Goal: Task Accomplishment & Management: Manage account settings

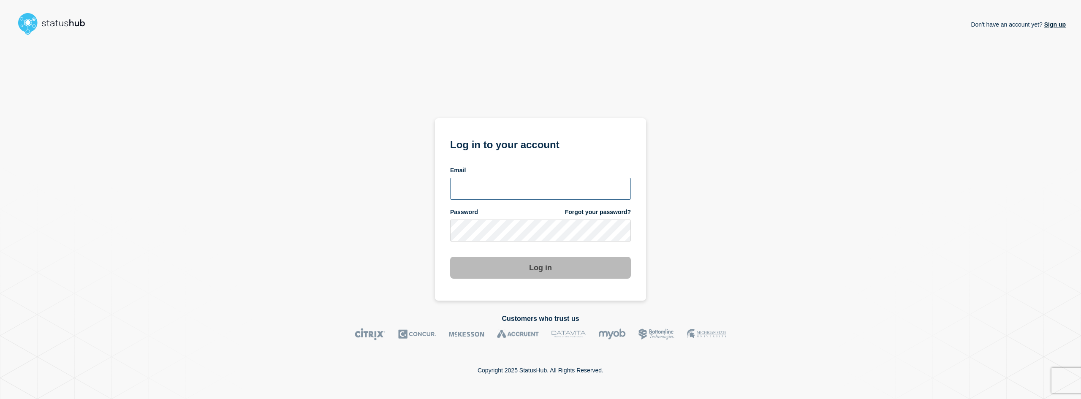
type input "[EMAIL_ADDRESS][DOMAIN_NAME]"
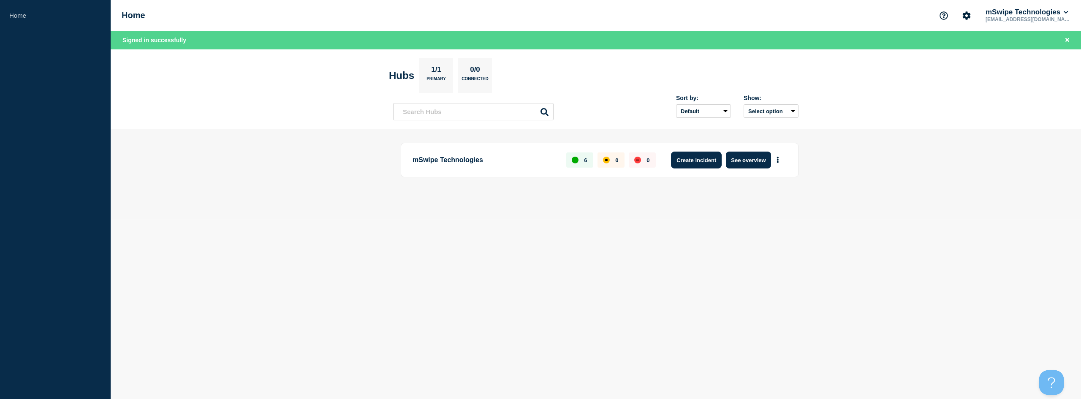
click at [690, 158] on button "Create incident" at bounding box center [696, 160] width 51 height 17
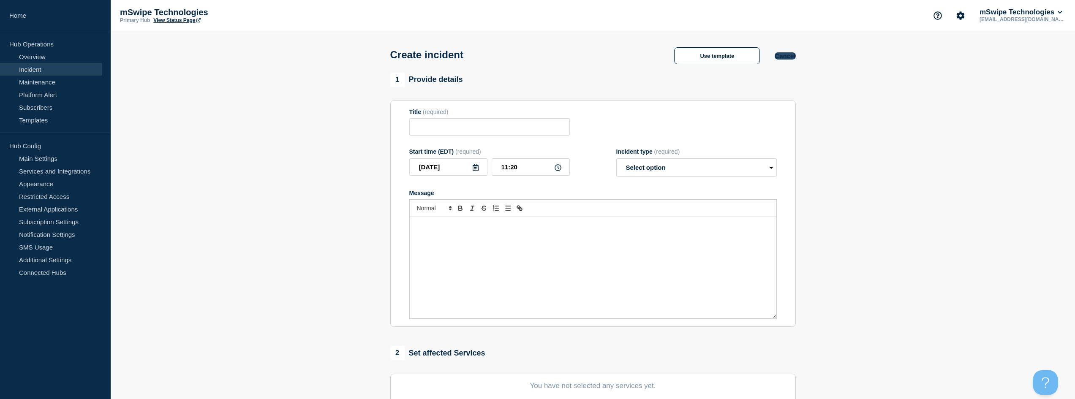
click at [790, 55] on button "Cancel" at bounding box center [784, 55] width 21 height 7
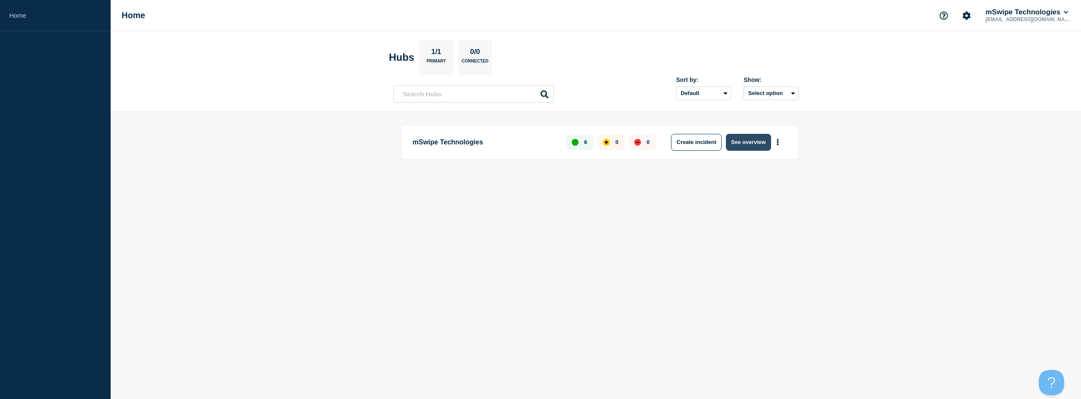
click at [740, 142] on button "See overview" at bounding box center [748, 142] width 45 height 17
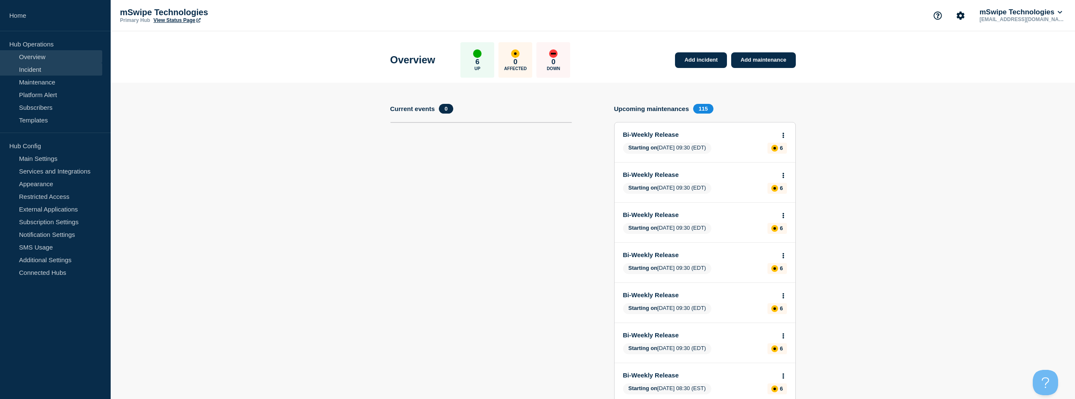
click at [38, 68] on link "Incident" at bounding box center [51, 69] width 102 height 13
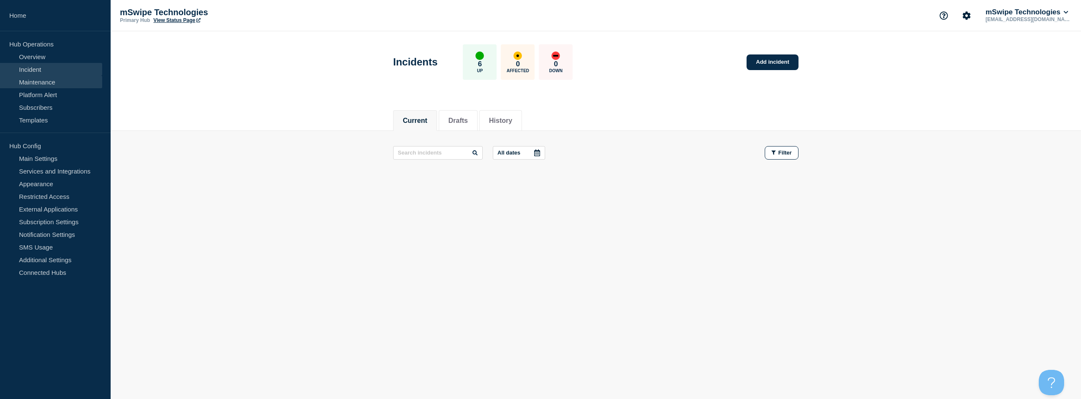
click at [39, 84] on link "Maintenance" at bounding box center [51, 82] width 102 height 13
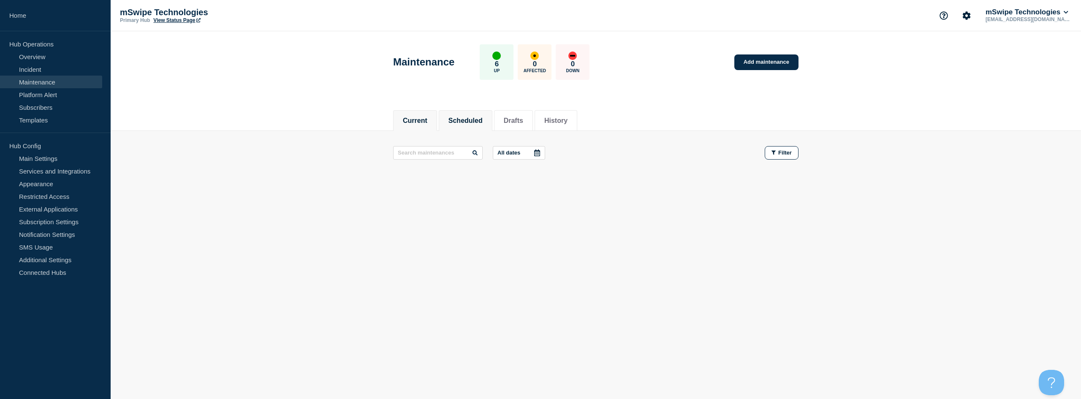
click at [456, 121] on button "Scheduled" at bounding box center [465, 121] width 34 height 8
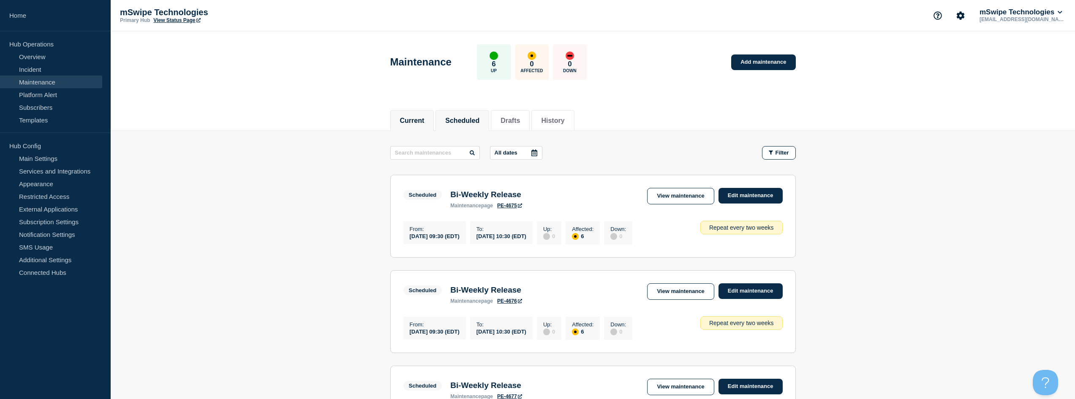
click at [419, 117] on button "Current" at bounding box center [412, 121] width 24 height 8
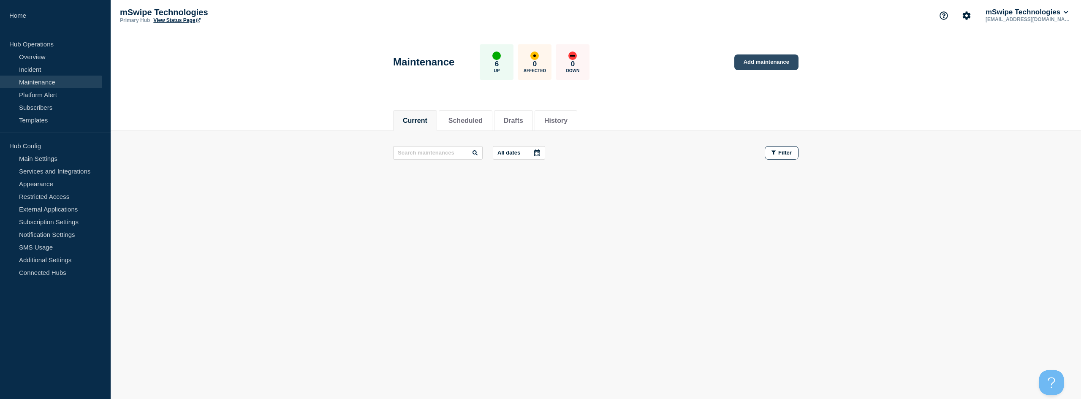
click at [770, 62] on link "Add maintenance" at bounding box center [766, 62] width 64 height 16
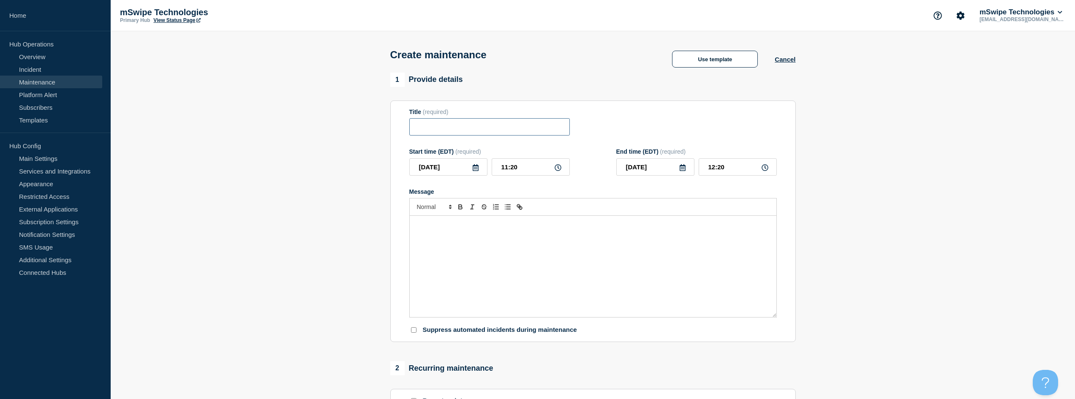
click at [457, 128] on input "Title" at bounding box center [489, 126] width 160 height 17
type input "TC37 Transaction API"
click at [558, 171] on icon at bounding box center [557, 167] width 7 height 7
click at [536, 173] on input "11:20" at bounding box center [531, 166] width 78 height 17
type input "11:30"
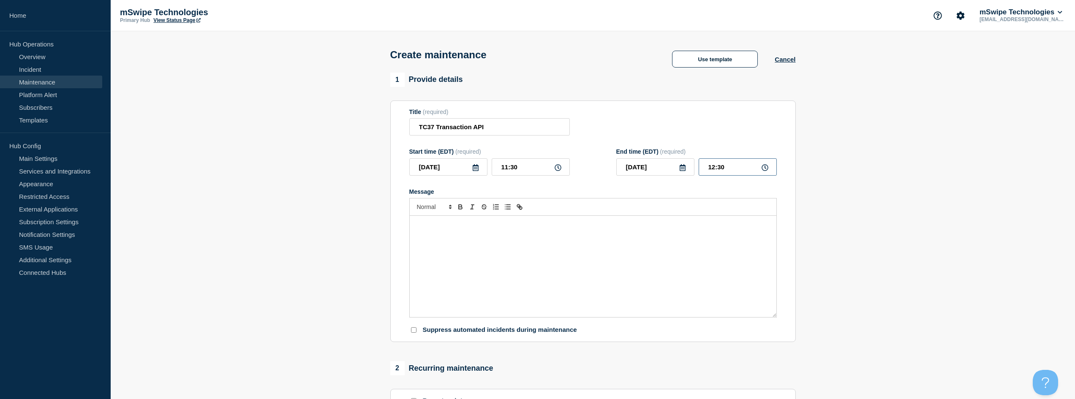
click at [736, 168] on input "12:30" at bounding box center [737, 166] width 78 height 17
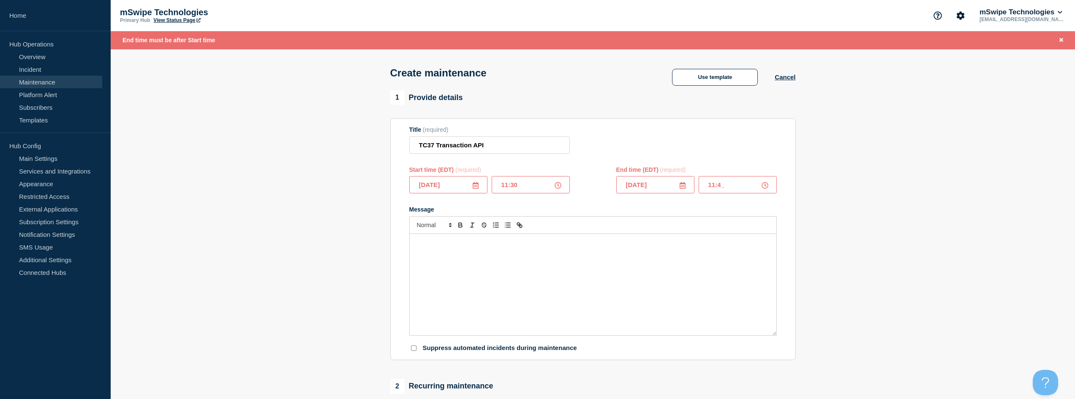
type input "11:45"
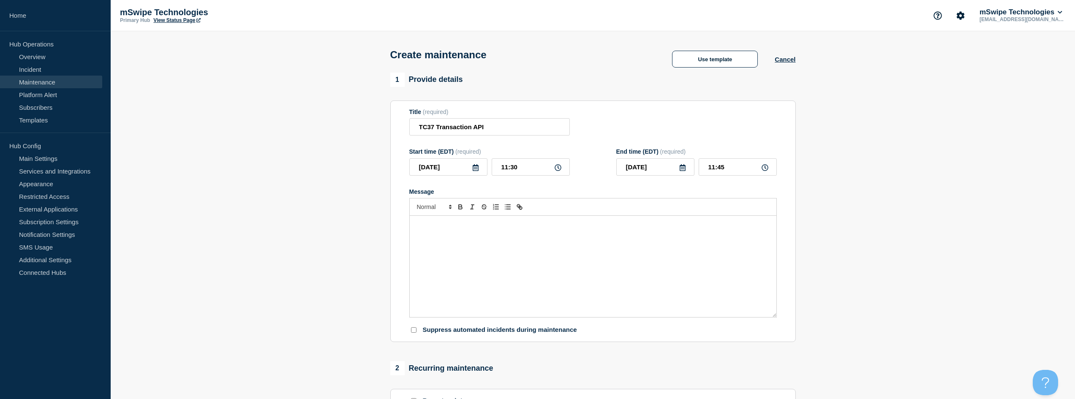
click at [483, 238] on div "Message" at bounding box center [593, 266] width 367 height 101
click at [473, 236] on p "Message" at bounding box center [593, 233] width 354 height 8
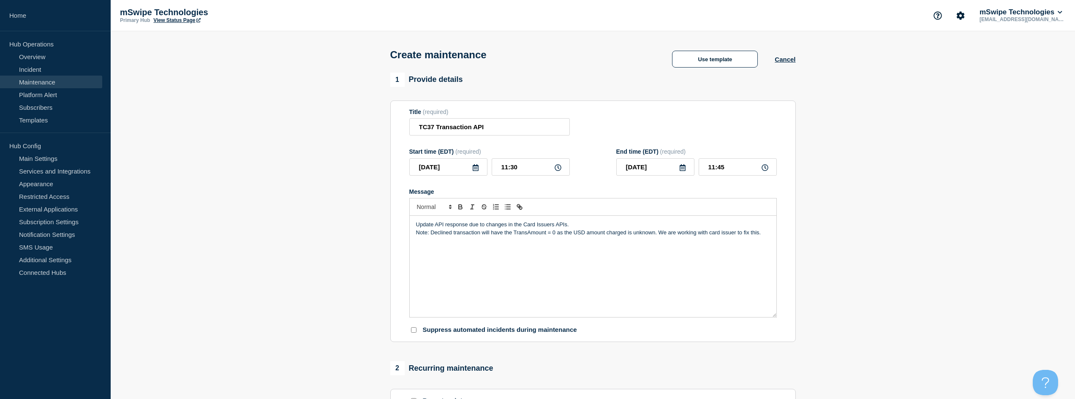
click at [535, 239] on div "Update API response due to changes in the Card Issuers APIs. Note: Declined tra…" at bounding box center [593, 266] width 367 height 101
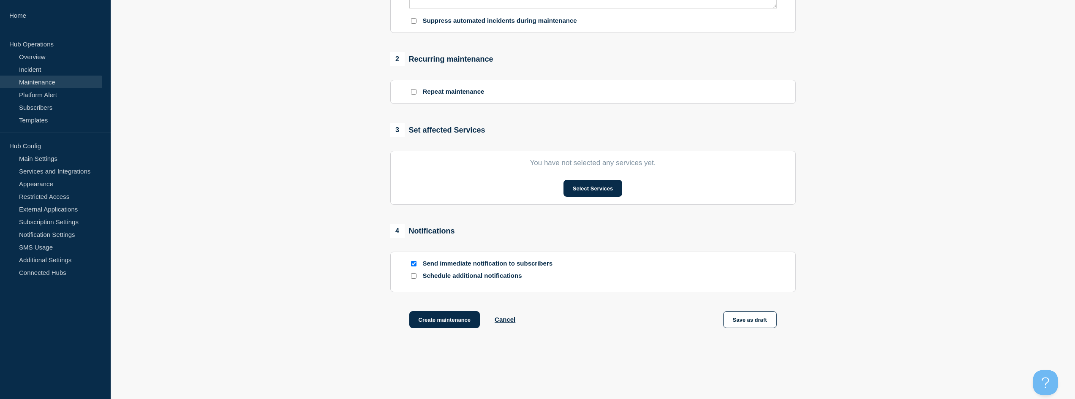
scroll to position [295, 0]
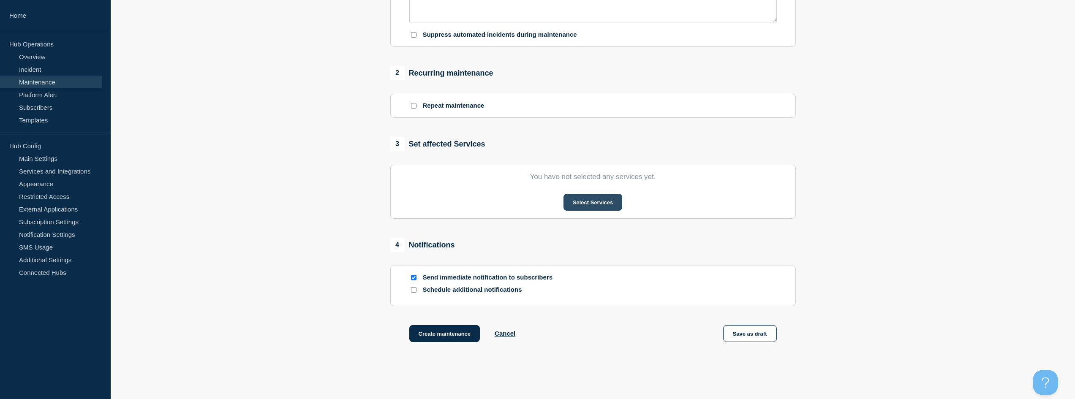
click at [584, 204] on button "Select Services" at bounding box center [592, 202] width 59 height 17
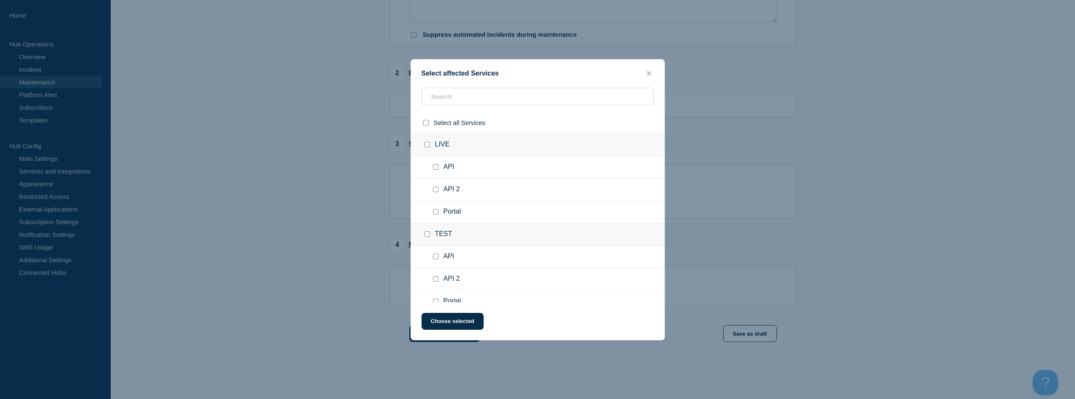
click at [435, 190] on input "API 2 checkbox" at bounding box center [435, 189] width 5 height 5
checkbox input "true"
click at [454, 322] on button "Choose selected" at bounding box center [452, 321] width 62 height 17
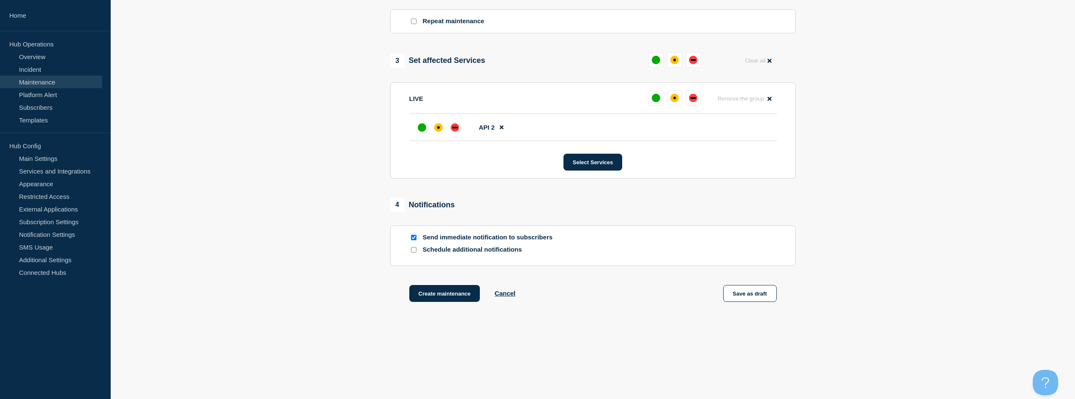
scroll to position [382, 0]
click at [428, 293] on button "Create maintenance" at bounding box center [444, 293] width 71 height 17
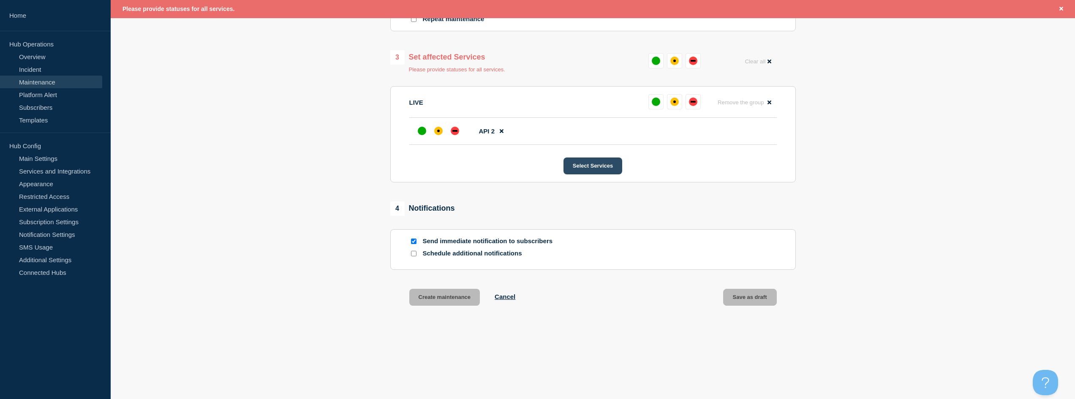
click at [582, 170] on button "Select Services" at bounding box center [592, 166] width 59 height 17
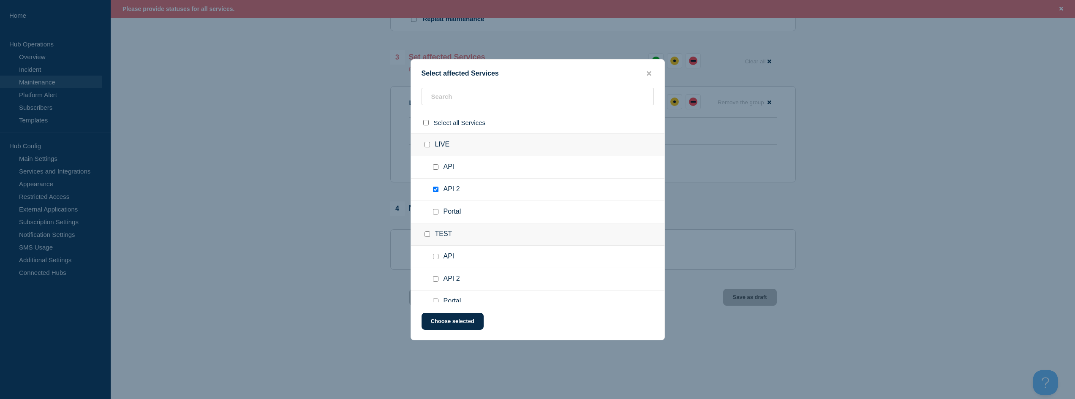
click at [425, 124] on input "select all checkbox" at bounding box center [425, 122] width 5 height 5
checkbox input "true"
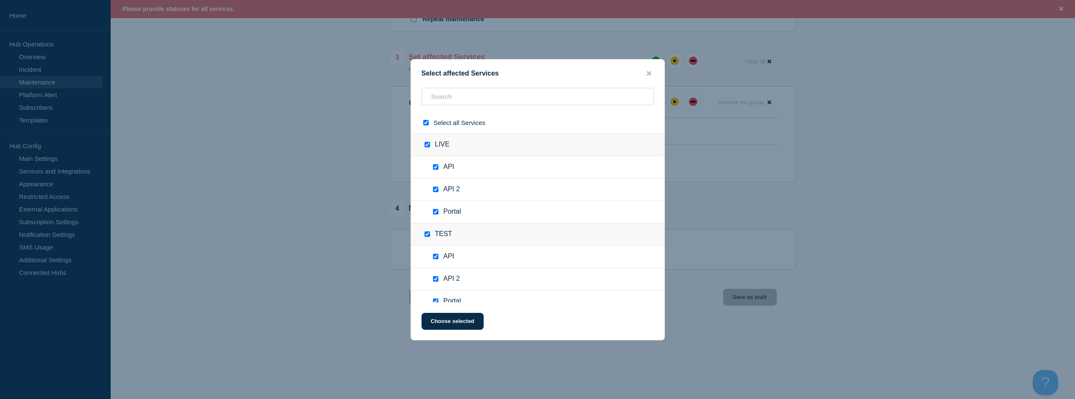
checkbox input "true"
click at [646, 73] on icon "close button" at bounding box center [648, 73] width 5 height 7
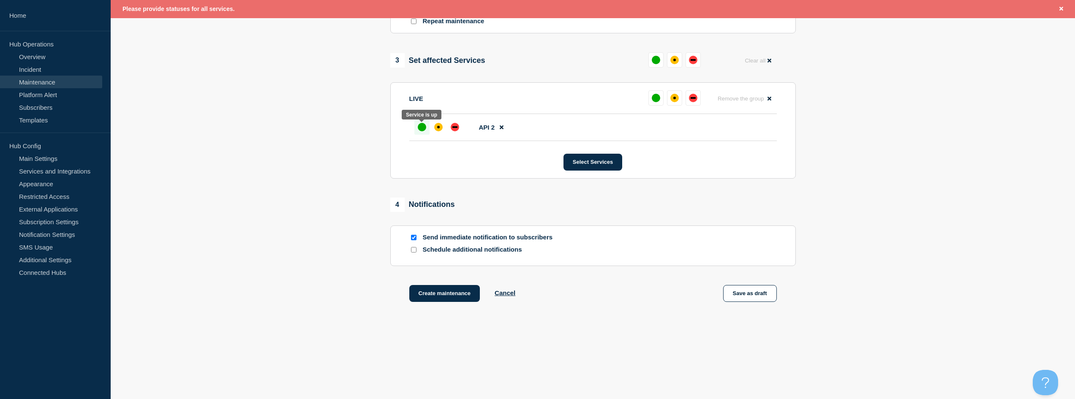
click at [420, 127] on div "up" at bounding box center [422, 127] width 8 height 8
click at [462, 293] on button "Create maintenance" at bounding box center [444, 293] width 71 height 17
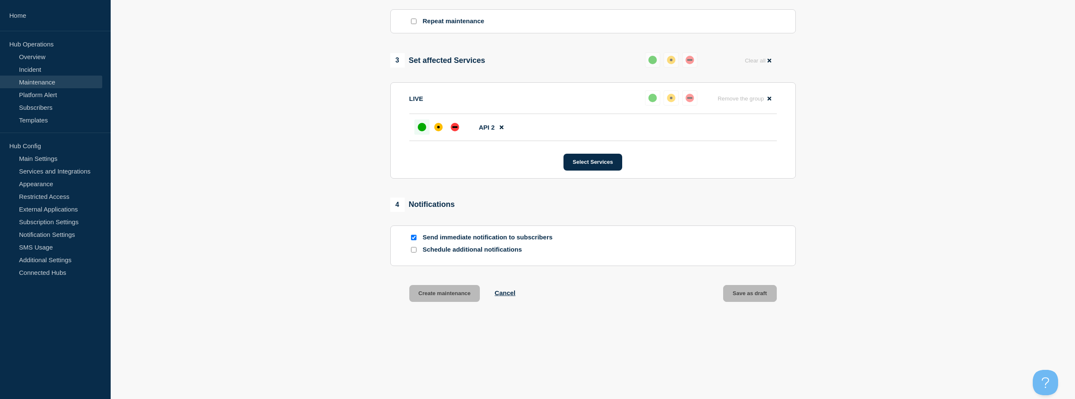
scroll to position [382, 0]
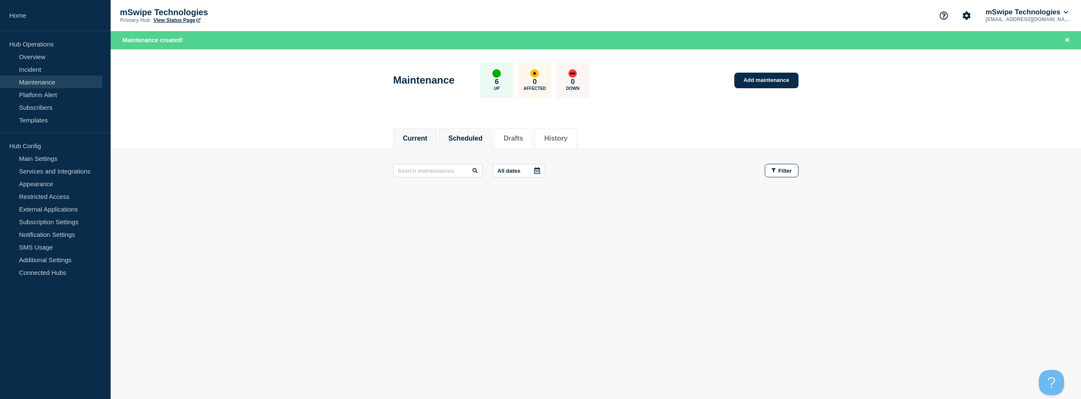
click at [472, 135] on button "Scheduled" at bounding box center [465, 139] width 34 height 8
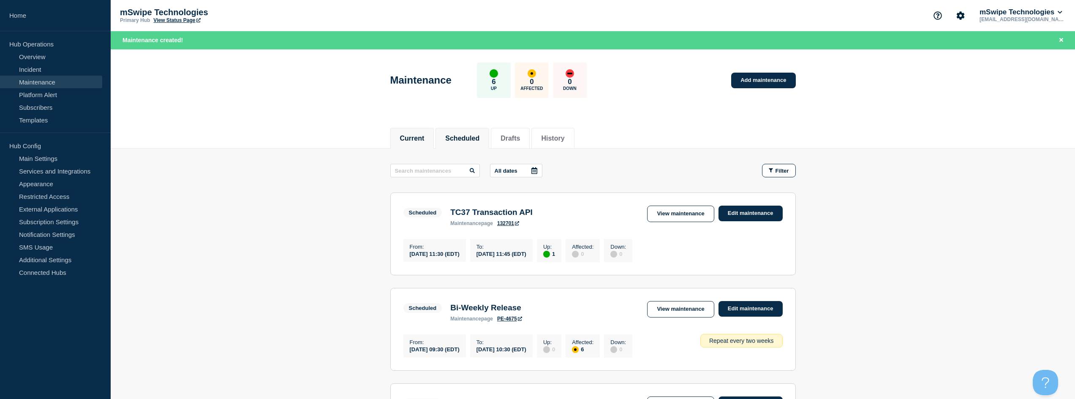
click at [415, 136] on button "Current" at bounding box center [412, 139] width 24 height 8
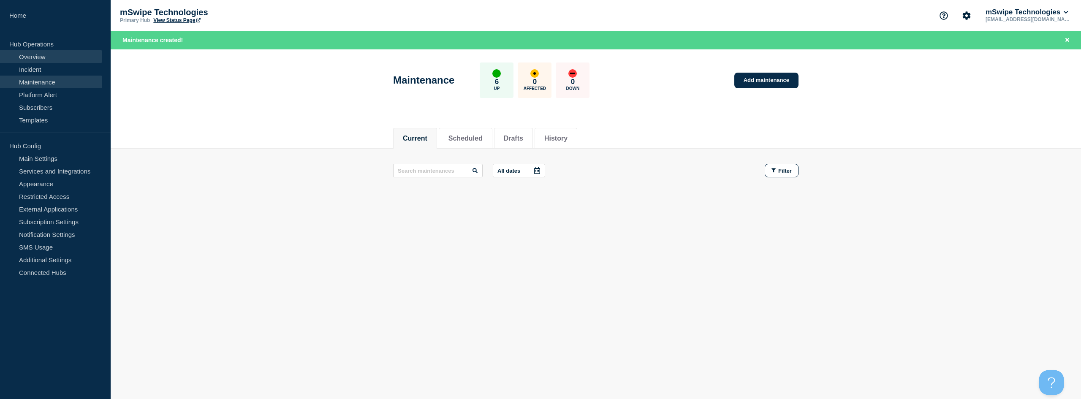
click at [39, 59] on link "Overview" at bounding box center [51, 56] width 102 height 13
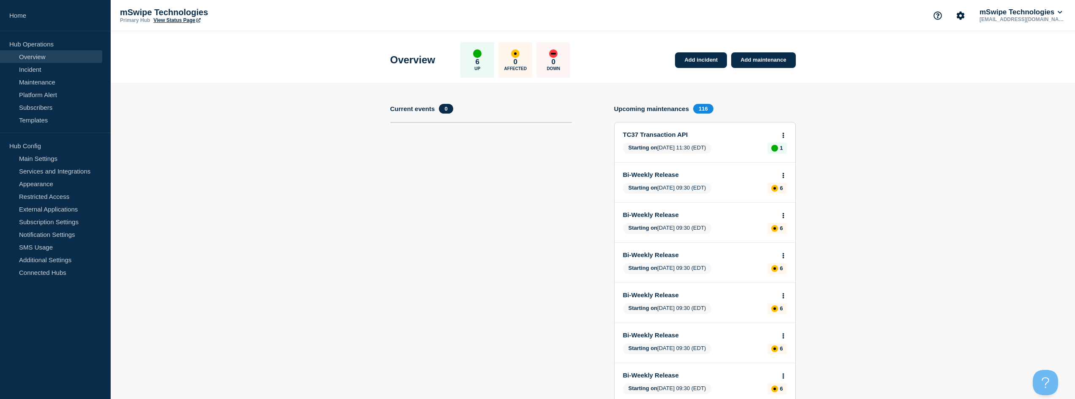
click at [34, 53] on link "Overview" at bounding box center [51, 56] width 102 height 13
click at [30, 80] on link "Maintenance" at bounding box center [51, 82] width 102 height 13
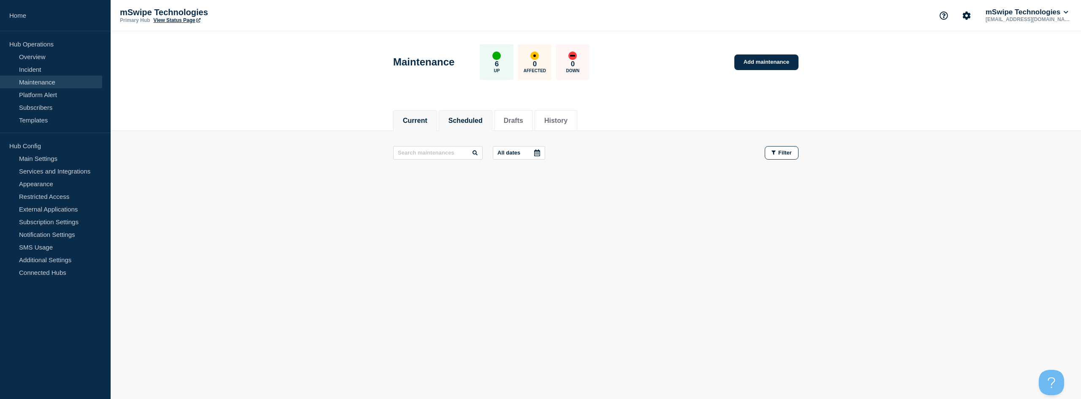
click at [481, 117] on button "Scheduled" at bounding box center [465, 121] width 34 height 8
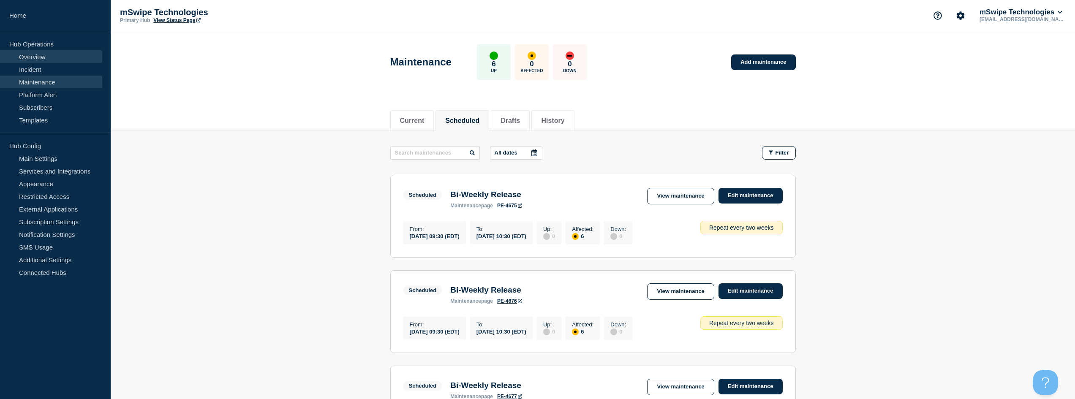
click at [28, 60] on link "Overview" at bounding box center [51, 56] width 102 height 13
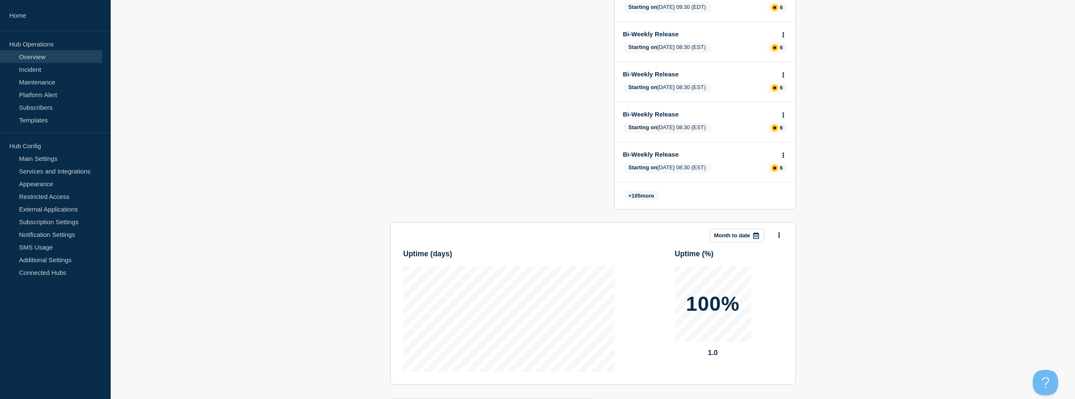
scroll to position [393, 0]
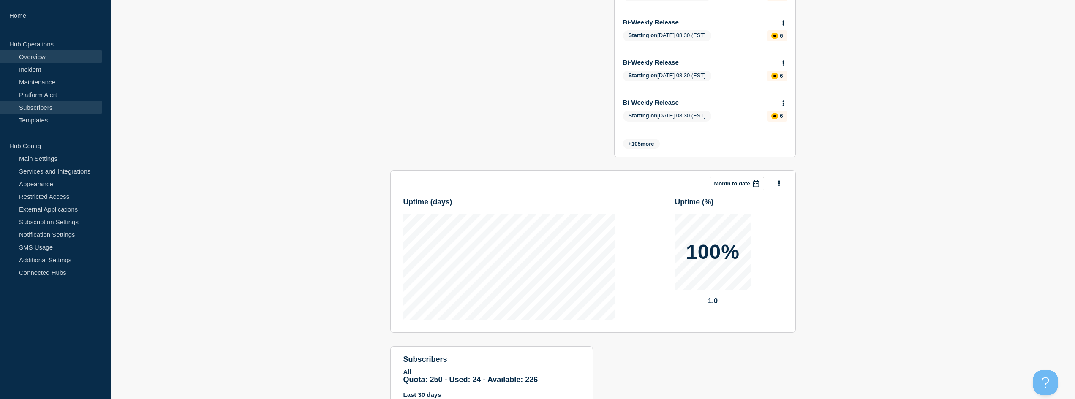
click at [32, 111] on link "Subscribers" at bounding box center [51, 107] width 102 height 13
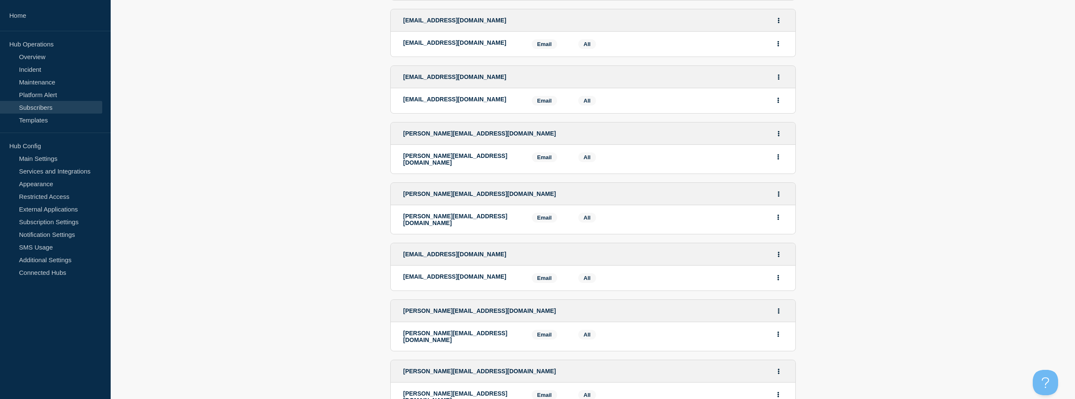
scroll to position [929, 0]
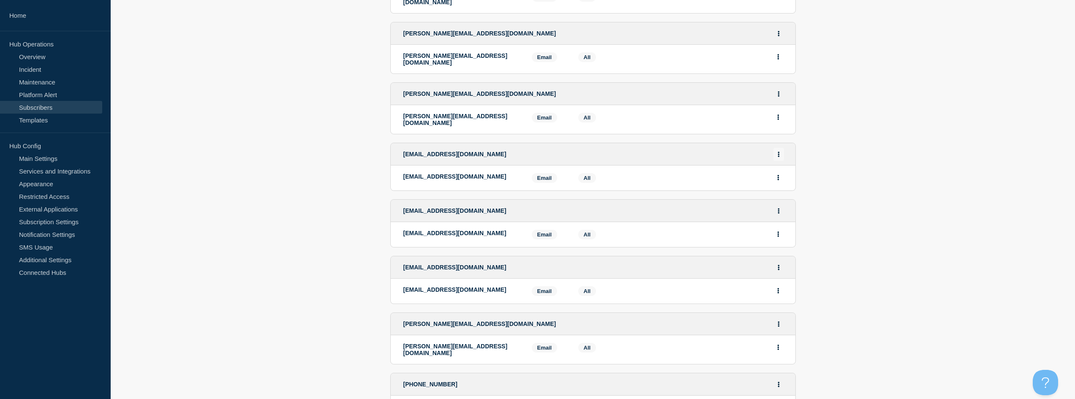
click at [779, 148] on button "Actions" at bounding box center [778, 154] width 11 height 13
click at [778, 186] on button "Delete" at bounding box center [779, 189] width 16 height 6
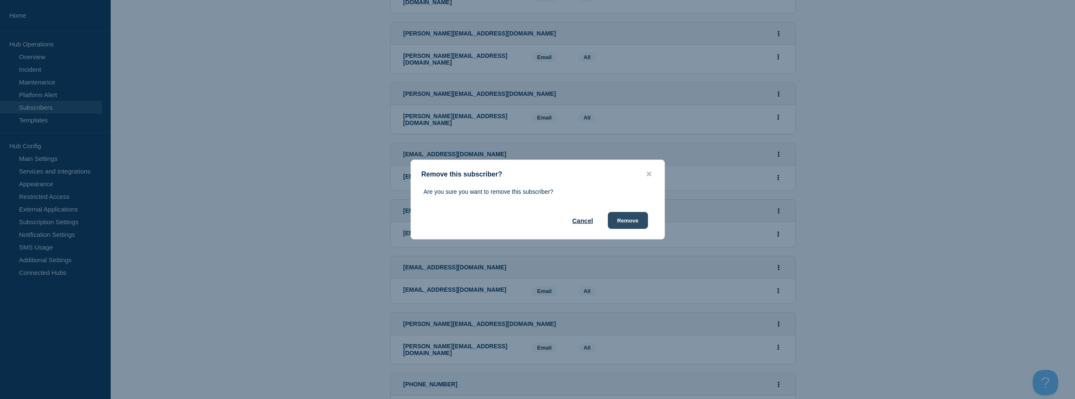
click at [625, 219] on button "Remove" at bounding box center [628, 220] width 40 height 17
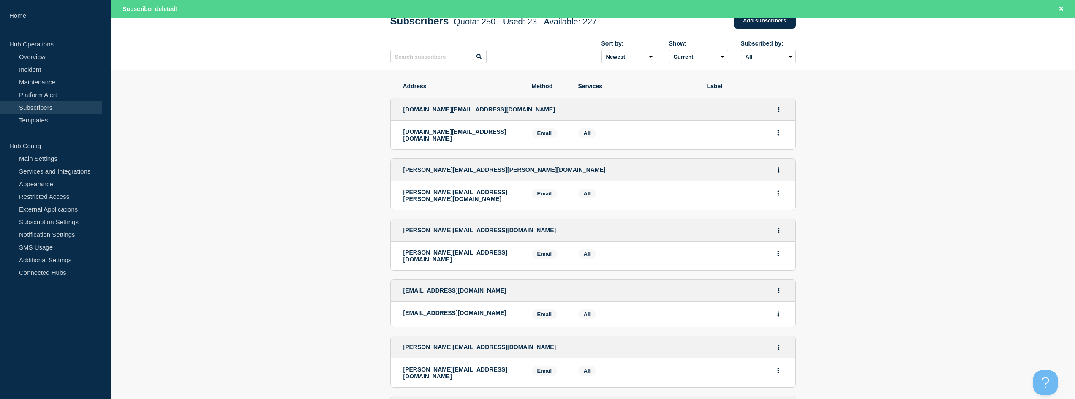
scroll to position [0, 0]
